Goal: Check status: Check status

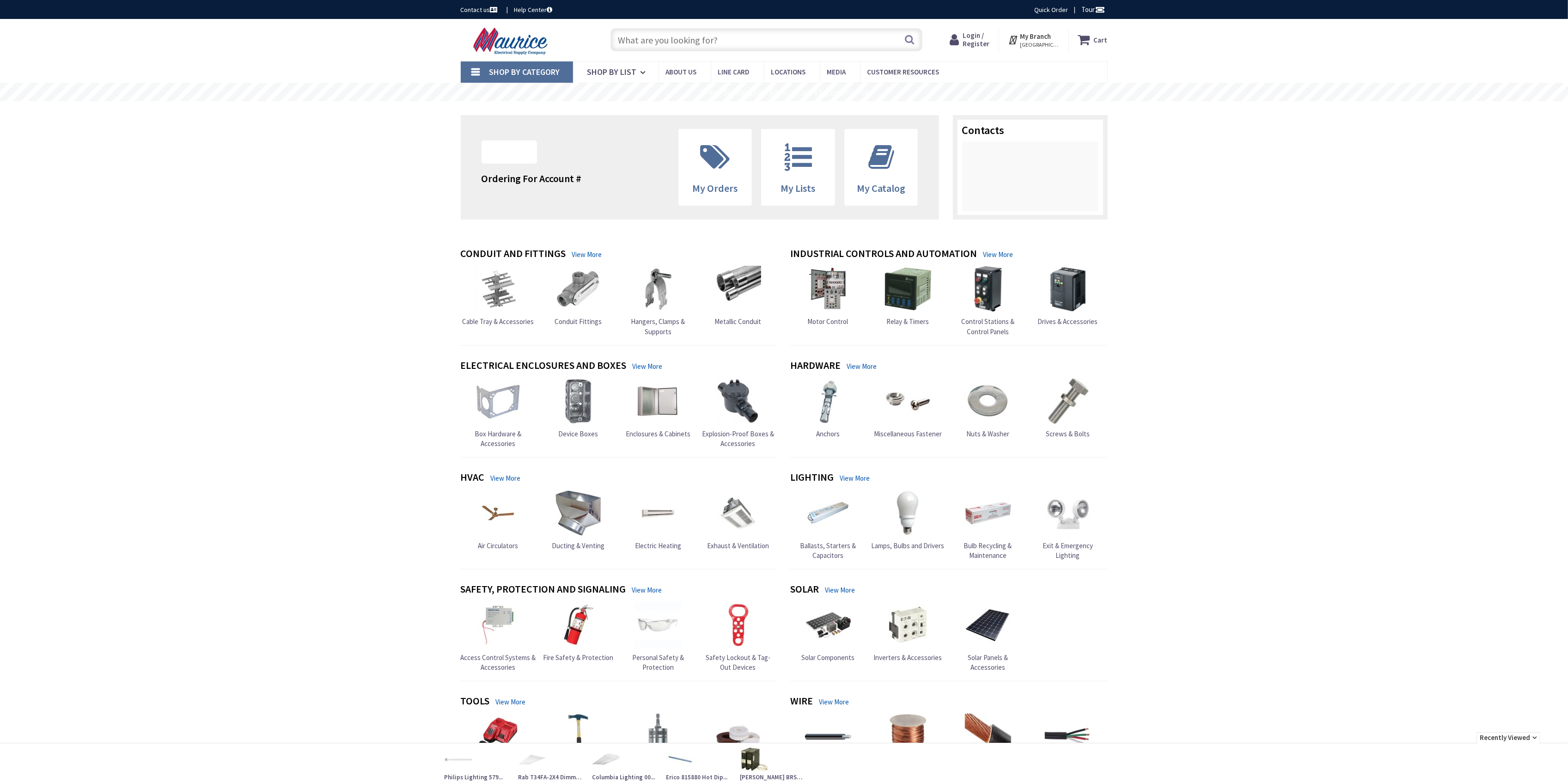
click at [962, 40] on icon at bounding box center [957, 40] width 13 height 17
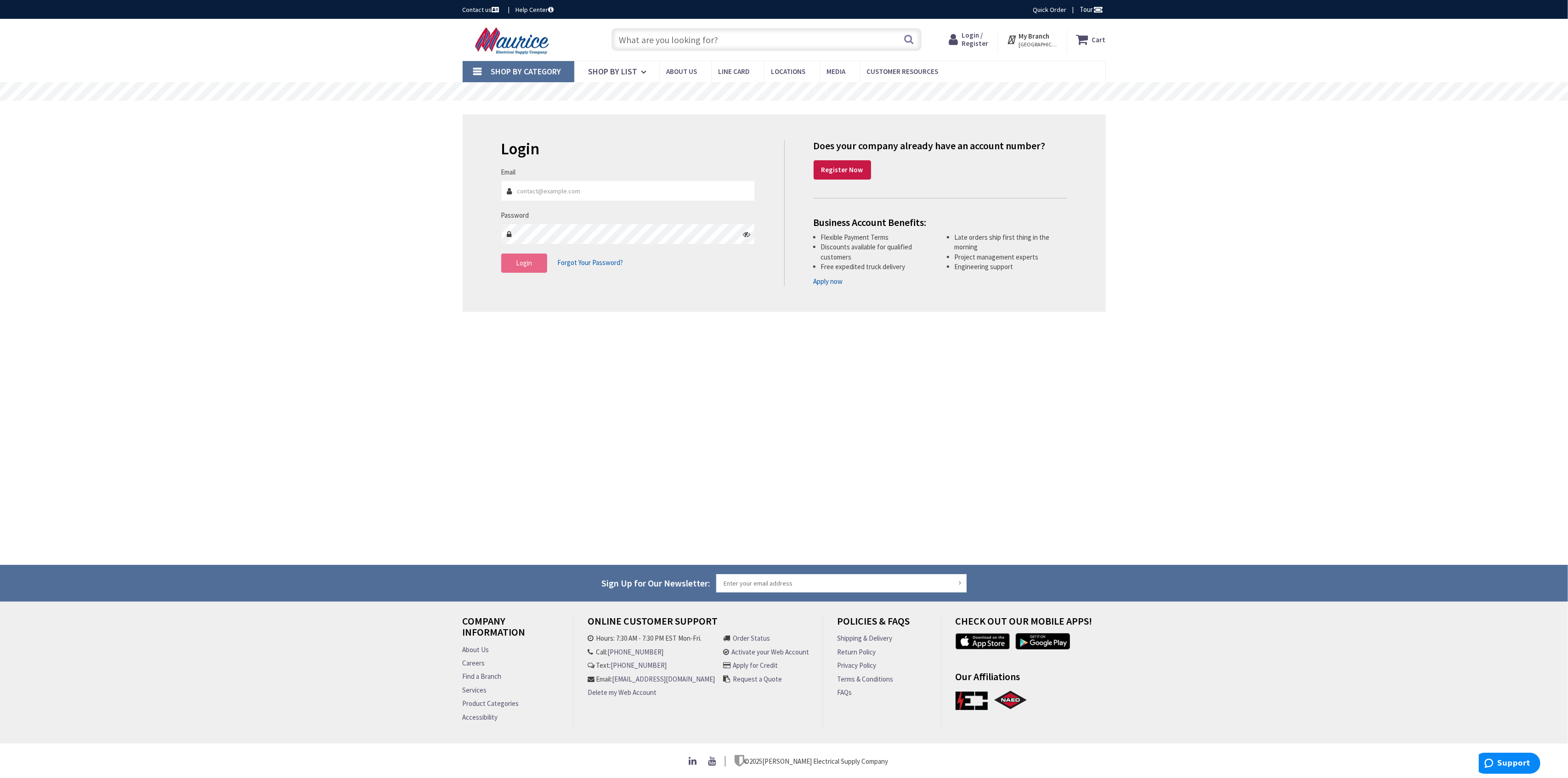
type input "[EMAIL_ADDRESS][DOMAIN_NAME]"
click at [522, 265] on span "Login" at bounding box center [523, 262] width 16 height 8
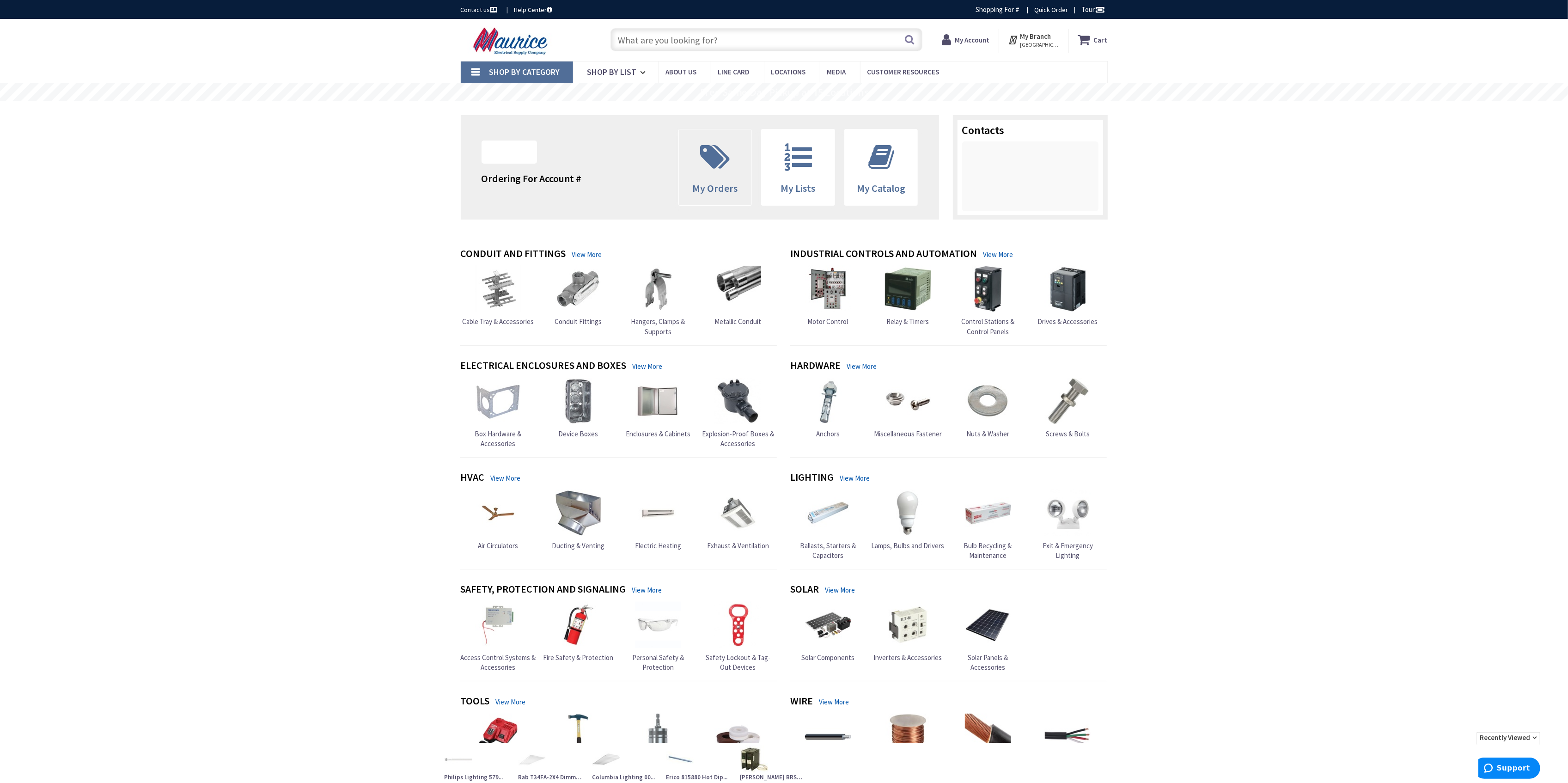
click at [716, 176] on span at bounding box center [715, 157] width 59 height 41
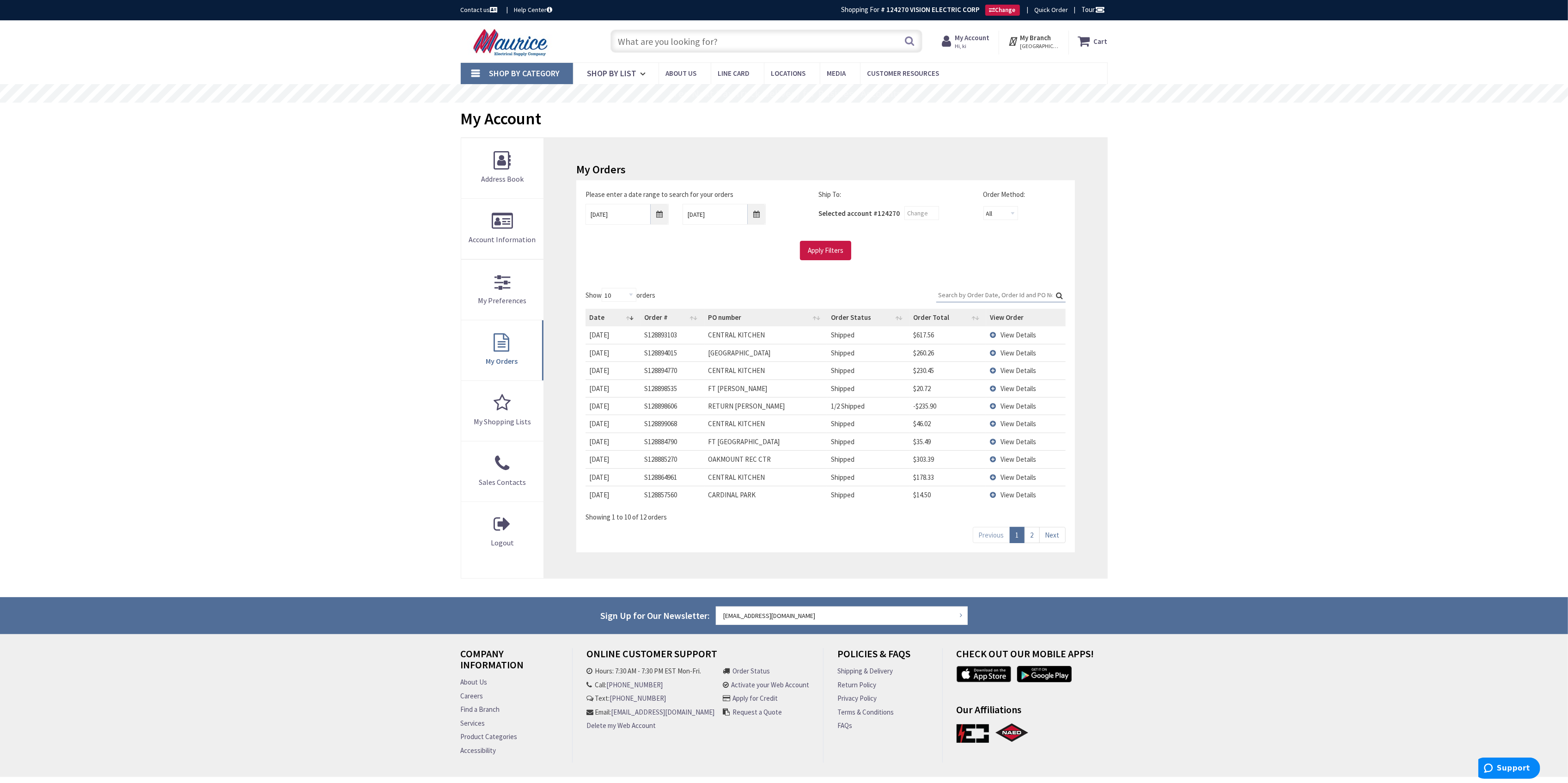
click at [1010, 349] on td "View Details" at bounding box center [1026, 353] width 79 height 18
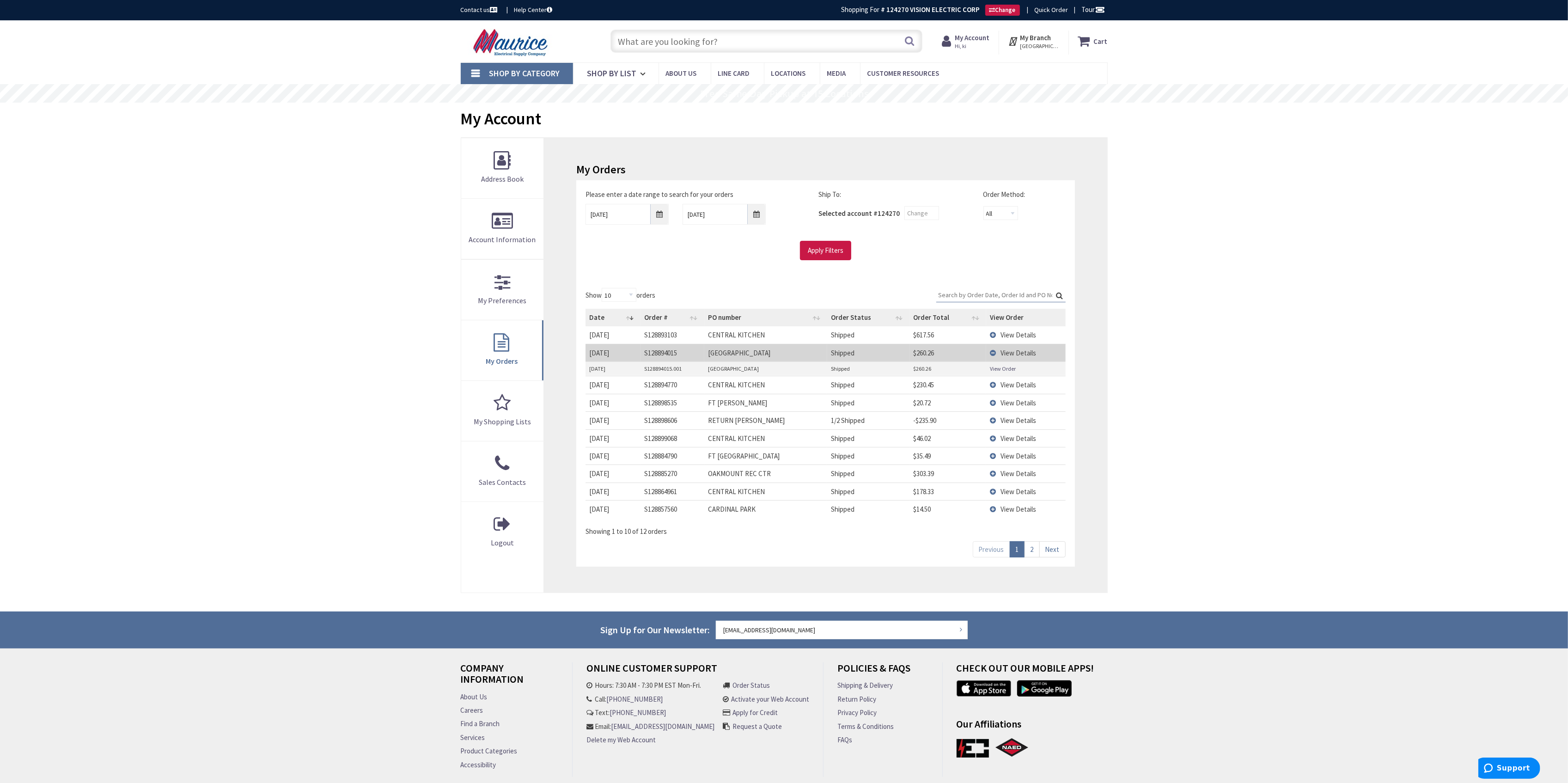
click at [990, 367] on link "View Order" at bounding box center [1003, 369] width 26 height 7
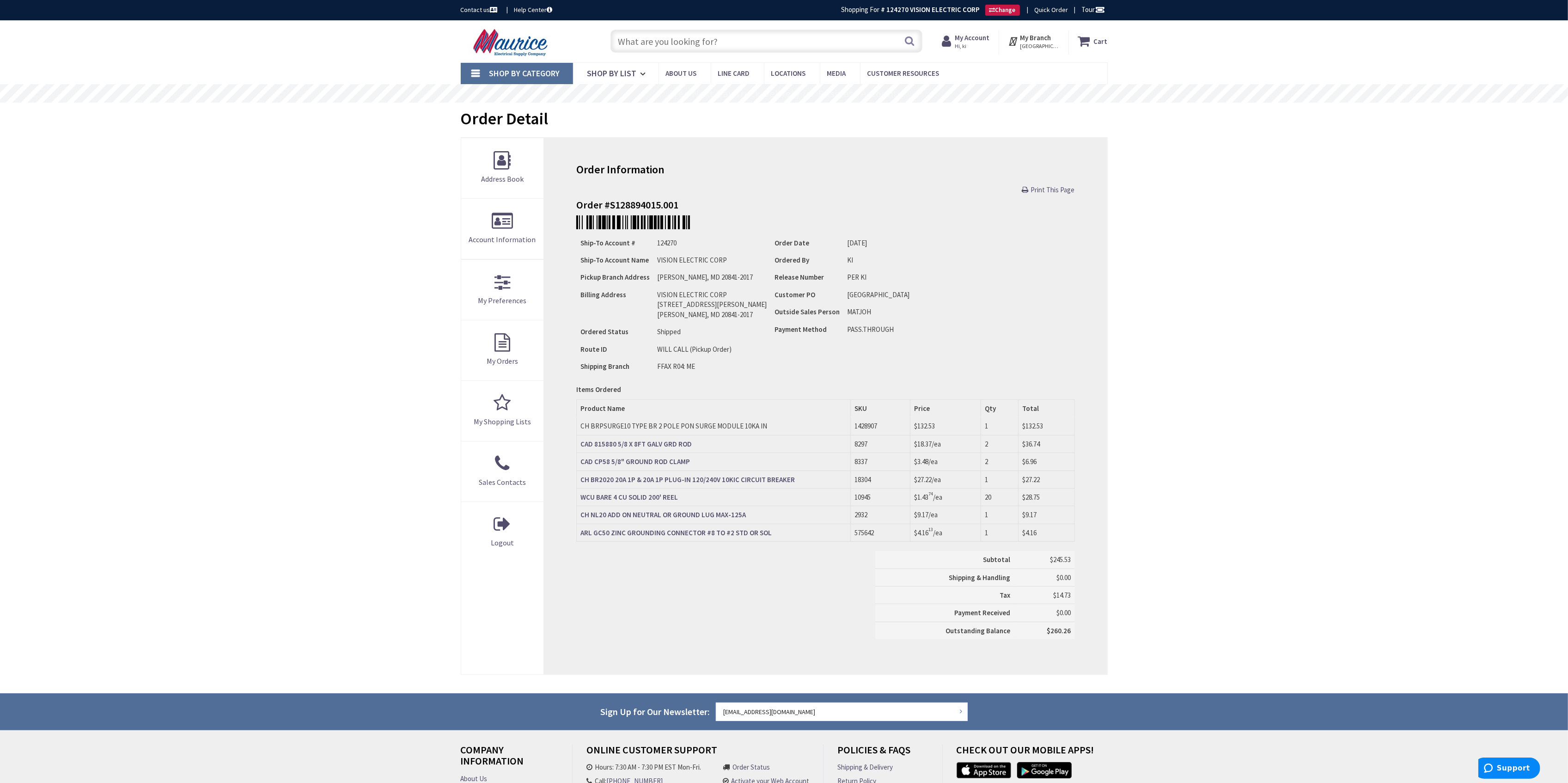
click at [1062, 182] on div "Order Information Print This Page Order #S128894015.001 Ship-To Account # 12427…" at bounding box center [826, 406] width 563 height 537
click at [1067, 188] on span "Print This Page" at bounding box center [1053, 189] width 44 height 8
